Goal: Navigation & Orientation: Find specific page/section

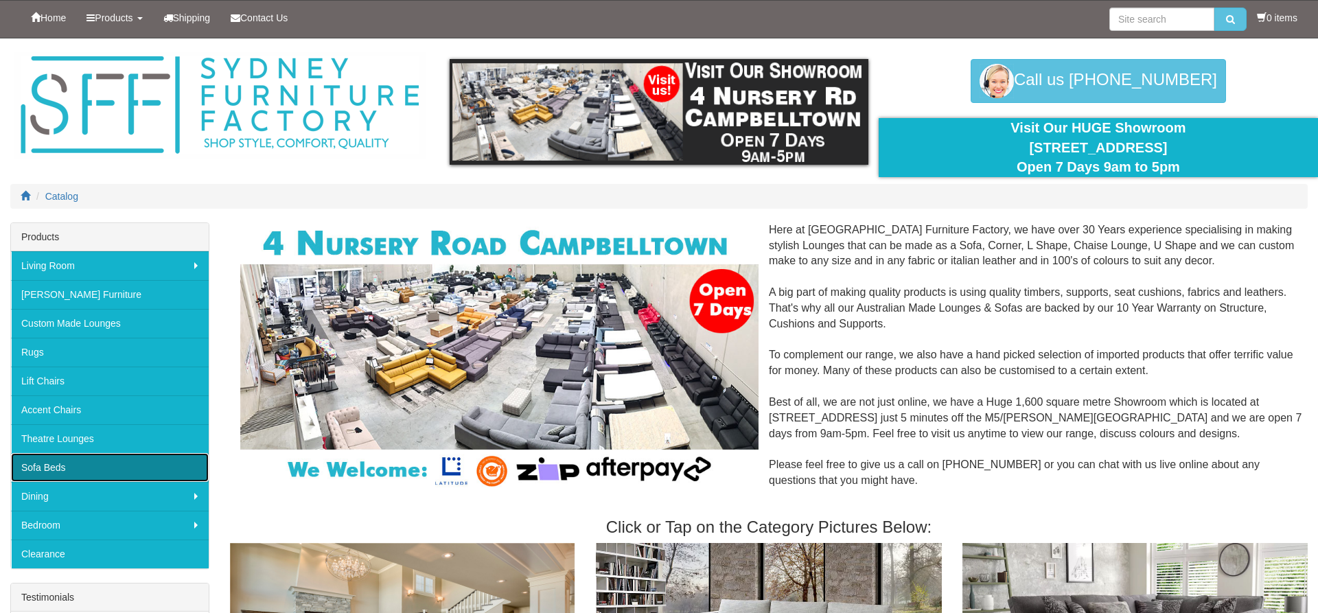
click at [82, 469] on link "Sofa Beds" at bounding box center [110, 467] width 198 height 29
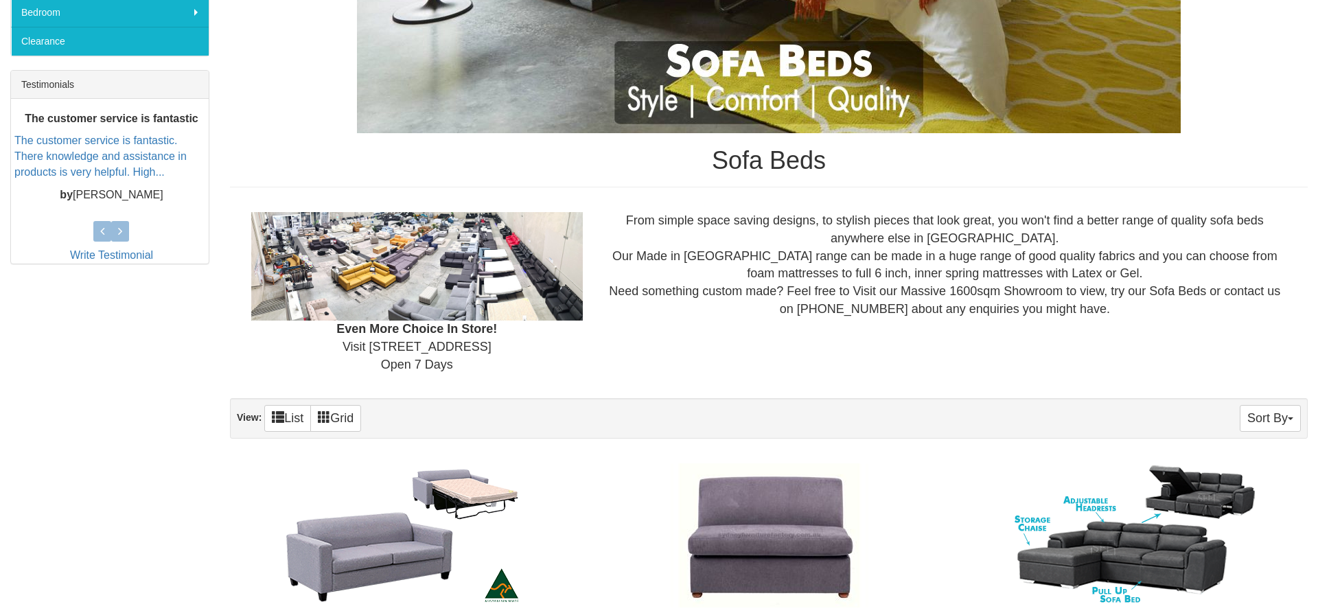
scroll to position [93, 0]
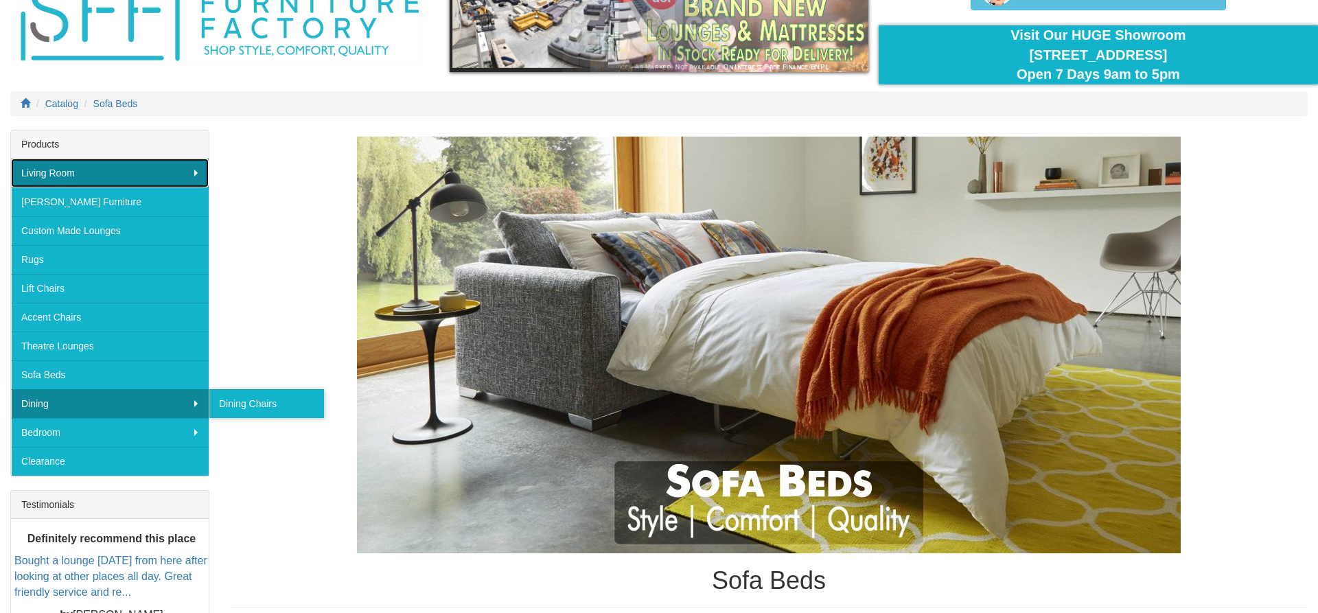
click at [145, 181] on link "Living Room" at bounding box center [110, 173] width 198 height 29
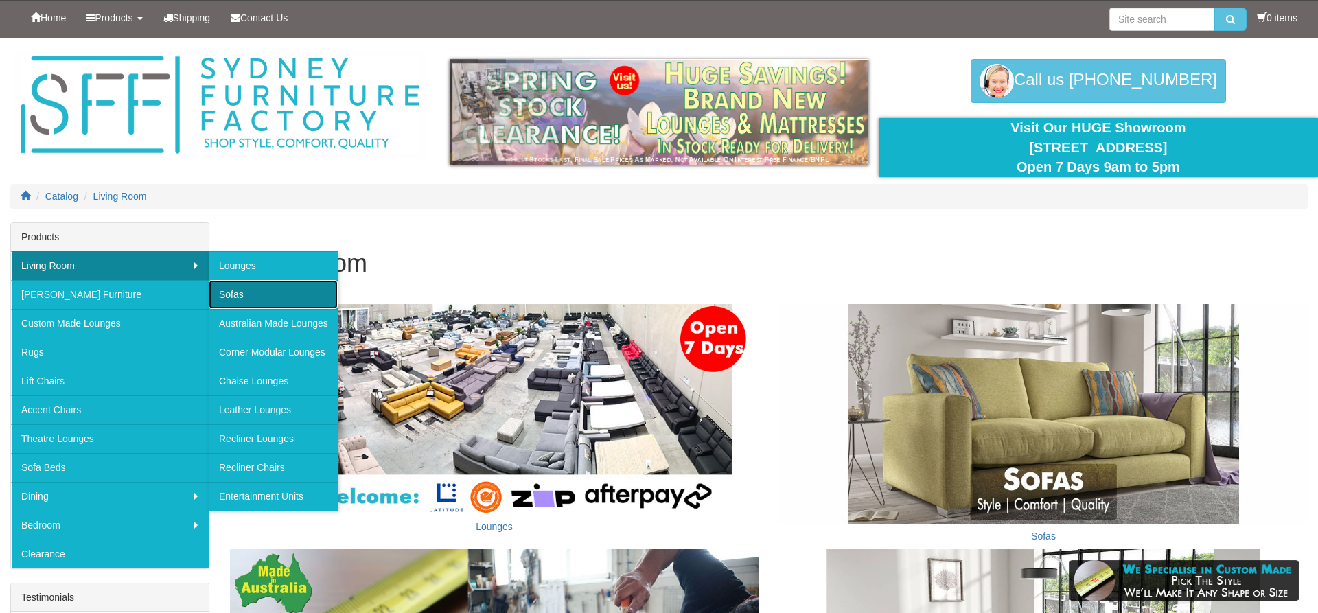
click at [269, 285] on link "Sofas" at bounding box center [273, 294] width 129 height 29
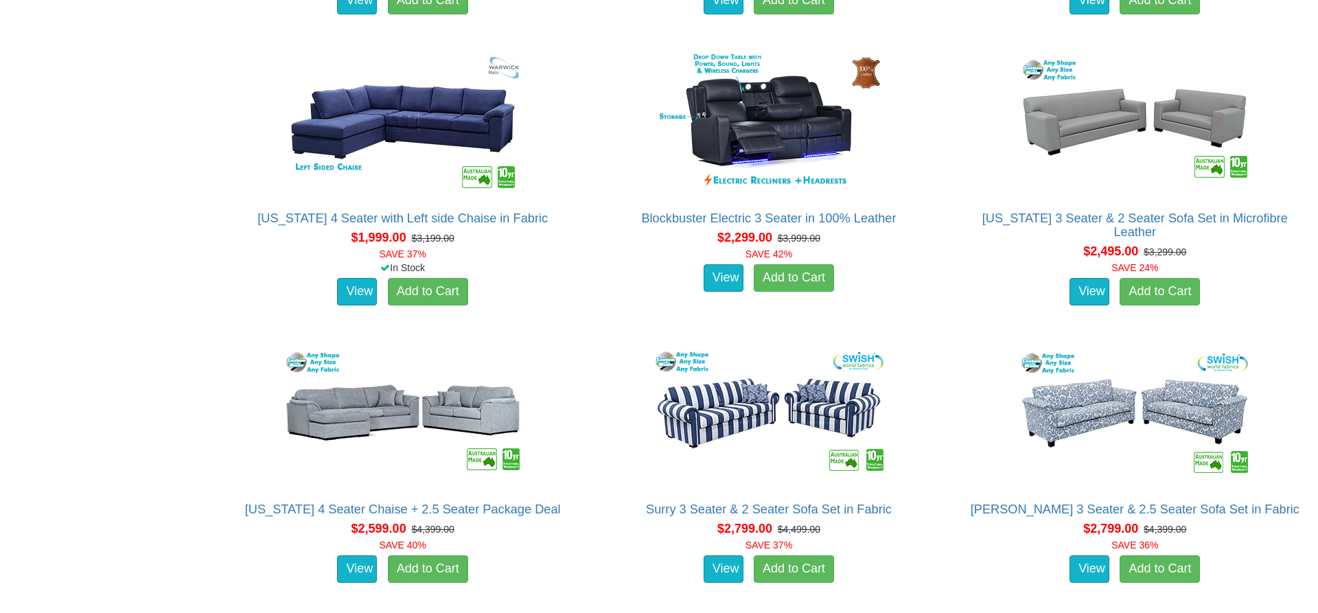
scroll to position [2662, 0]
